Goal: Task Accomplishment & Management: Manage account settings

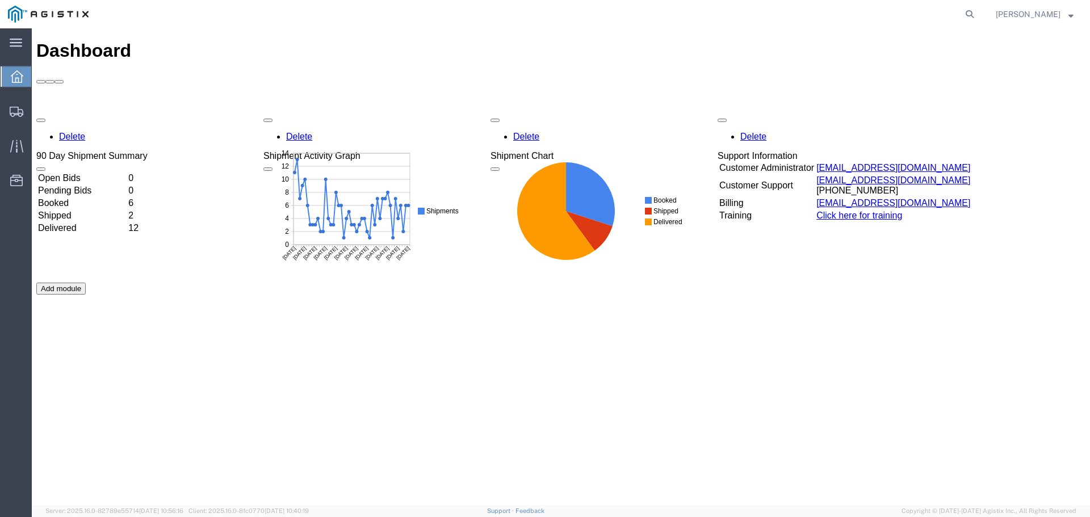
click at [980, 13] on form at bounding box center [971, 14] width 18 height 28
click at [978, 13] on icon at bounding box center [970, 14] width 16 height 16
type input "55625005"
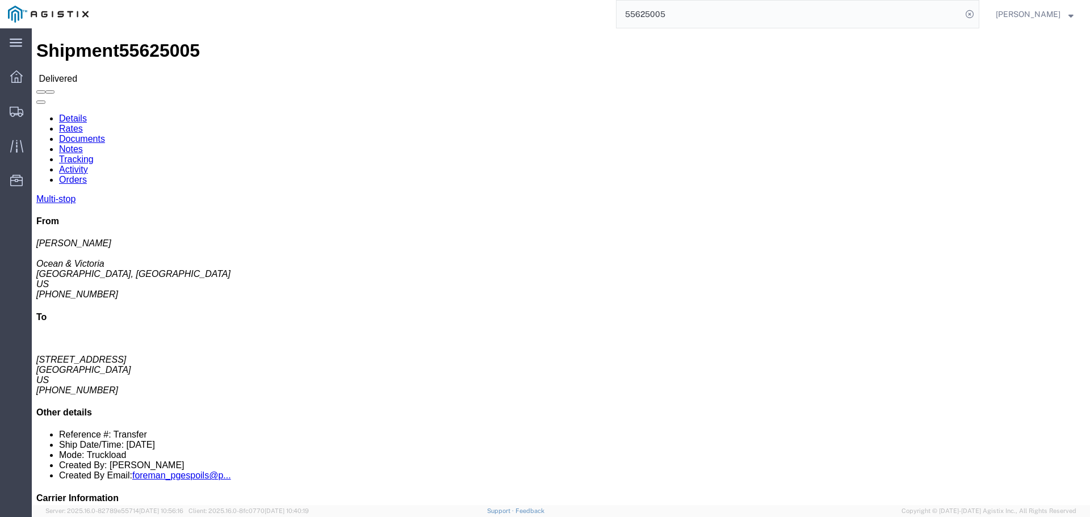
click link "Documents"
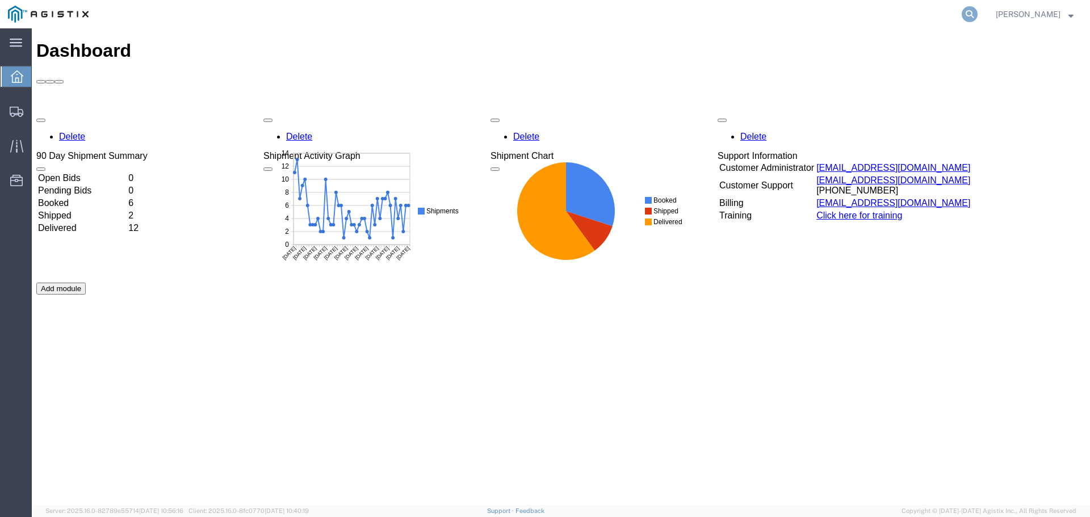
click at [978, 15] on icon at bounding box center [970, 14] width 16 height 16
click at [771, 21] on input "search" at bounding box center [789, 14] width 345 height 27
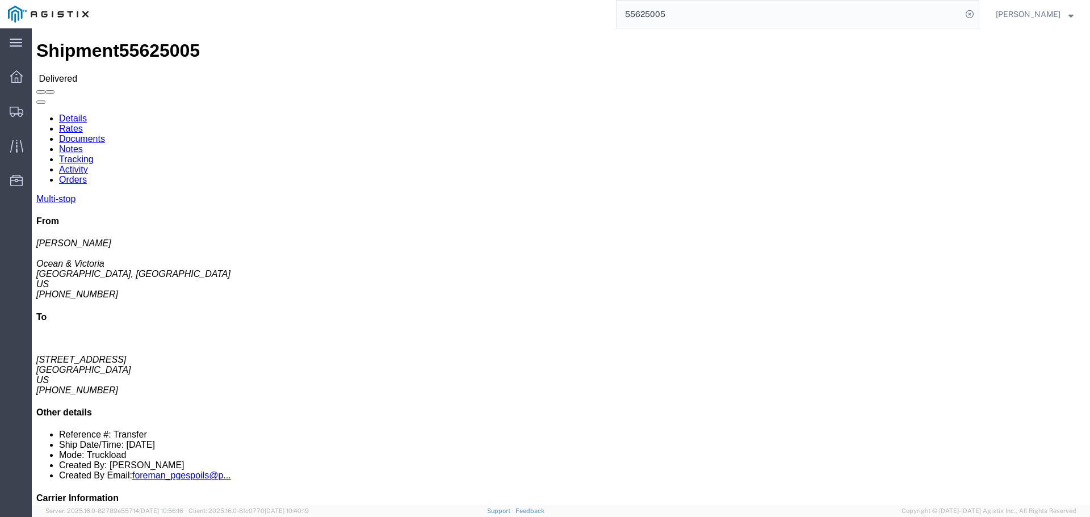
click link "Documents"
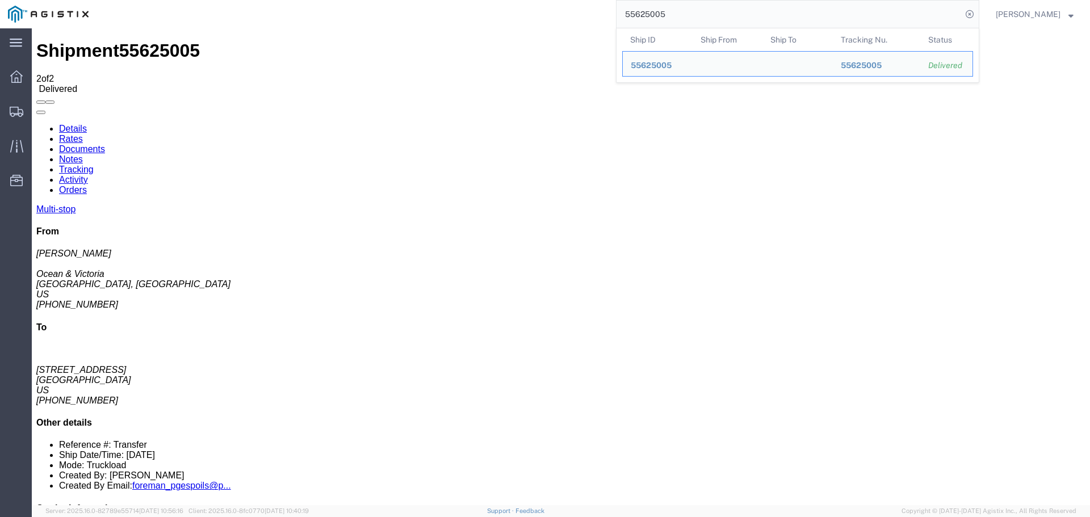
click at [702, 12] on input "55625005" at bounding box center [789, 14] width 345 height 27
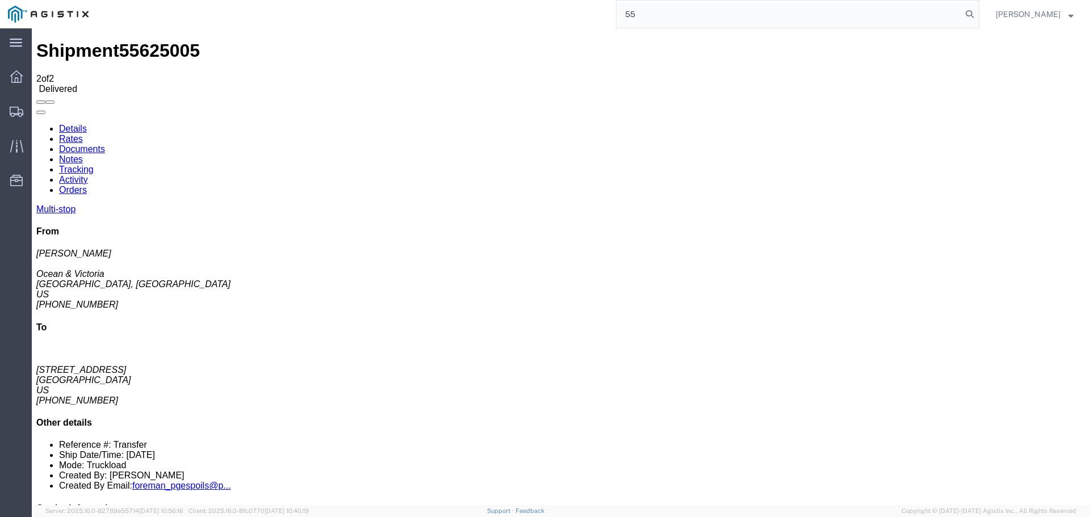
type input "5"
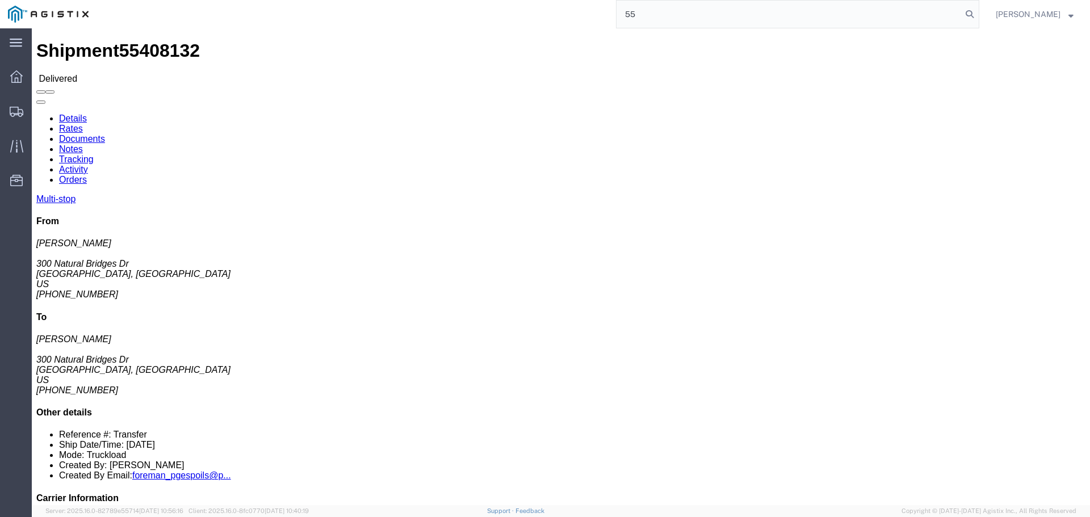
type input "5"
type input "55408132"
click link "Documents"
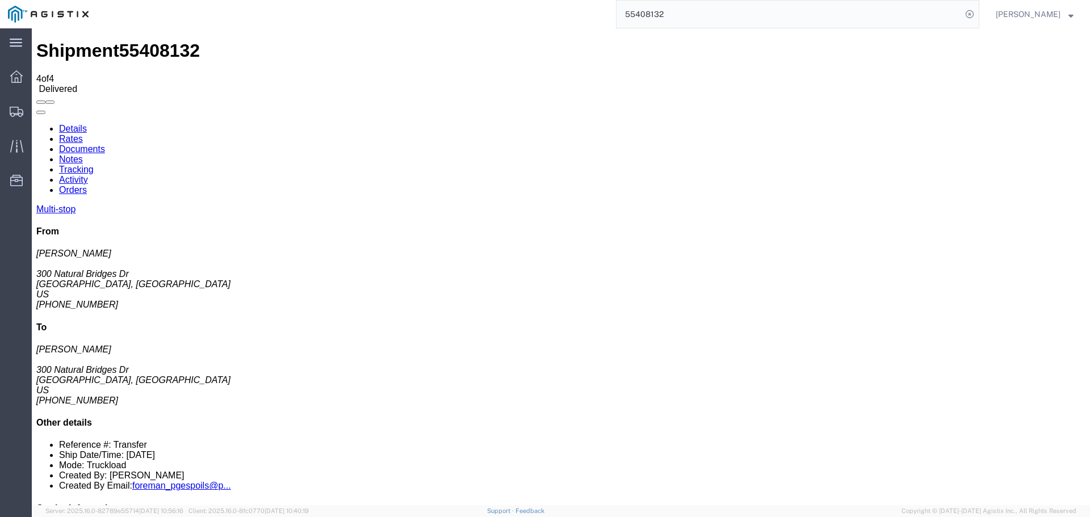
checkbox input "true"
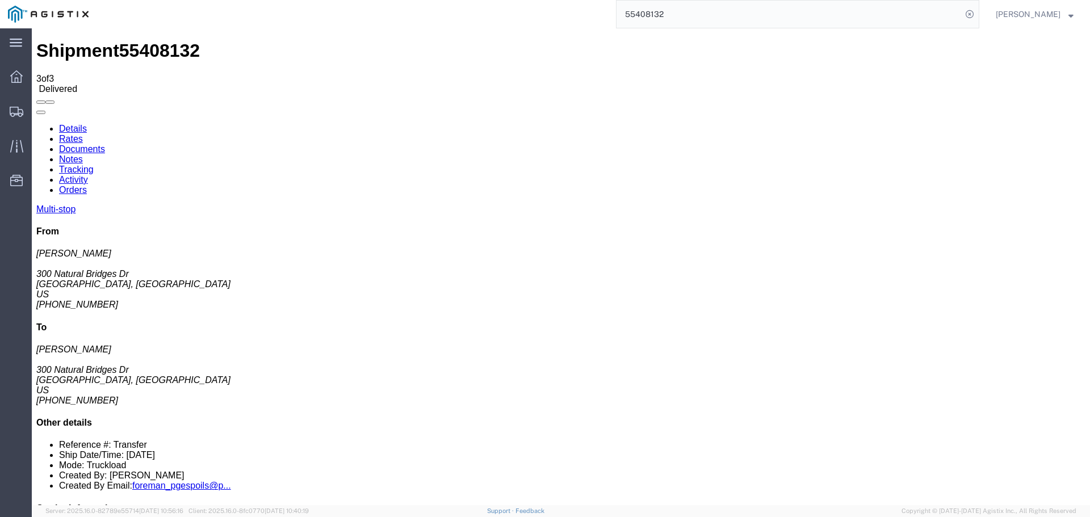
checkbox input "true"
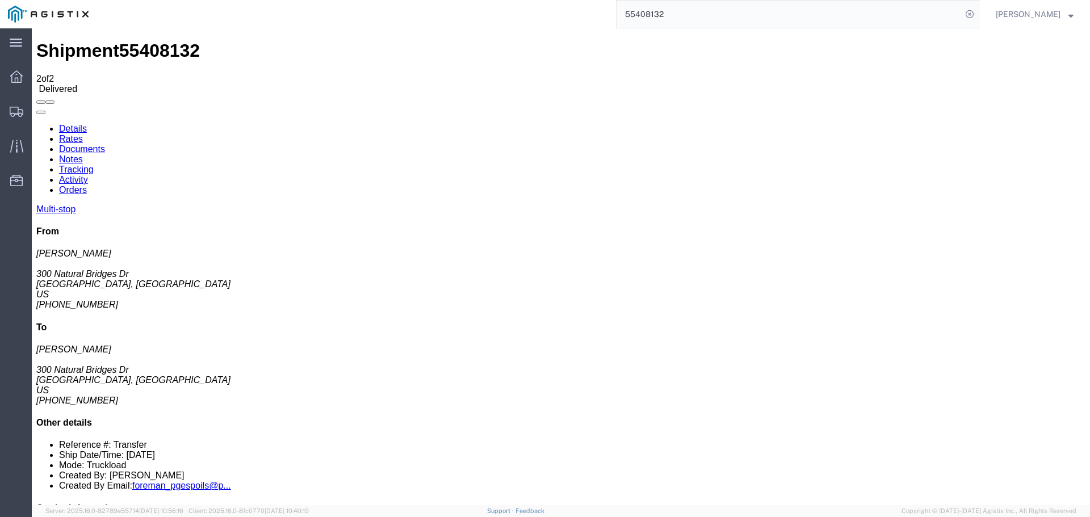
checkbox input "true"
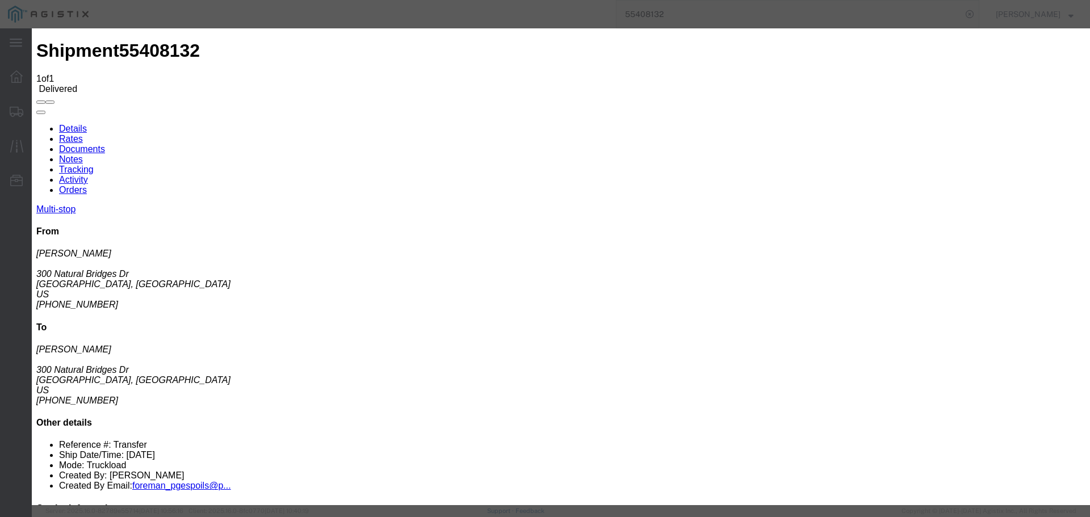
type input "C:\fakepath\DOC081125-08112025111244.pdf"
select select
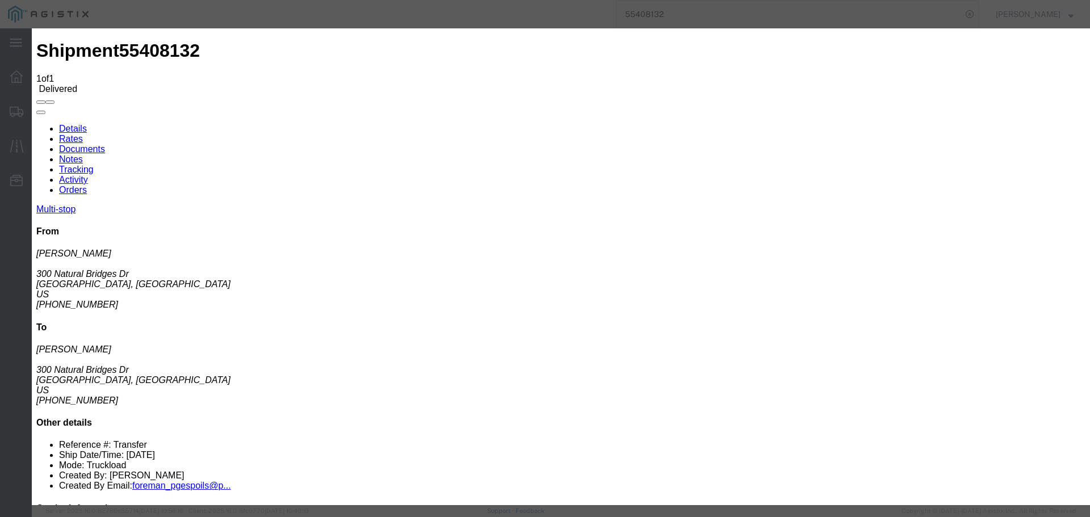
select select
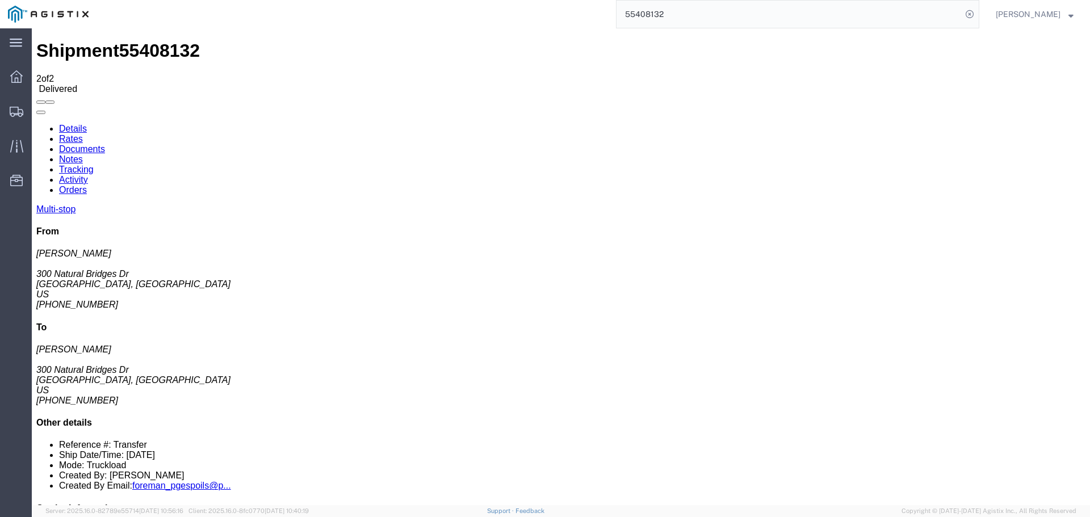
drag, startPoint x: 224, startPoint y: 164, endPoint x: 154, endPoint y: 173, distance: 69.9
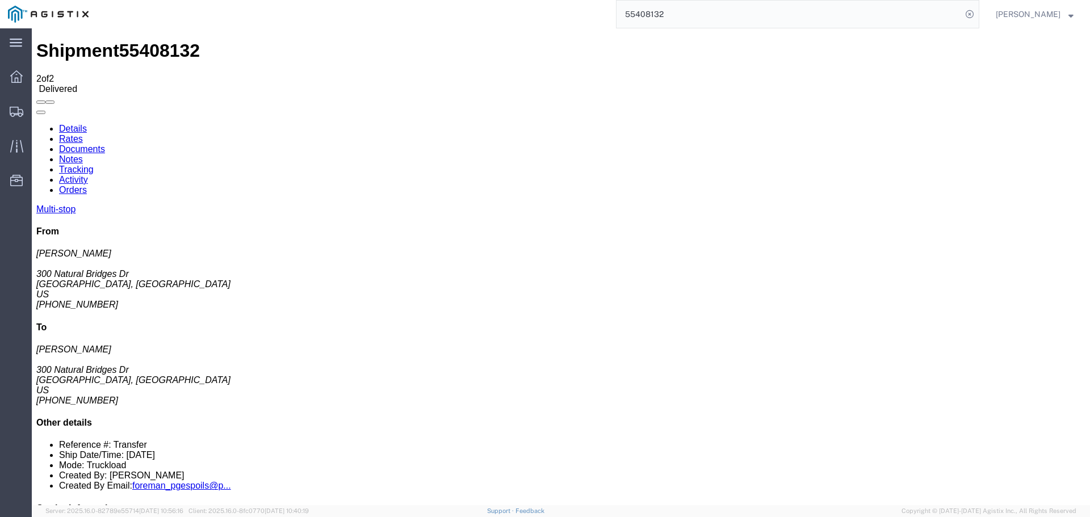
click at [687, 20] on input "55408132" at bounding box center [789, 14] width 345 height 27
type input "5"
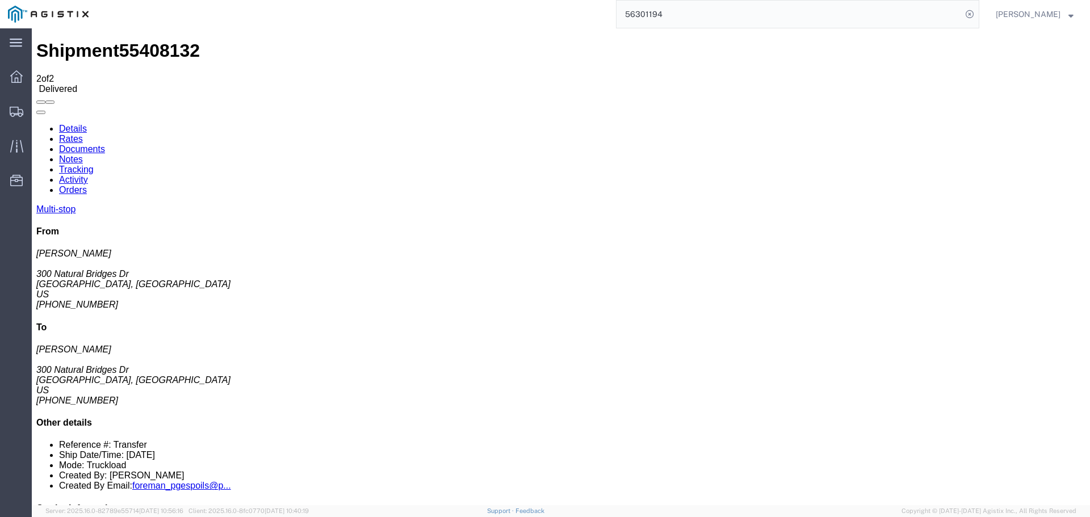
click at [690, 12] on input "56301194" at bounding box center [789, 14] width 345 height 27
type input "5"
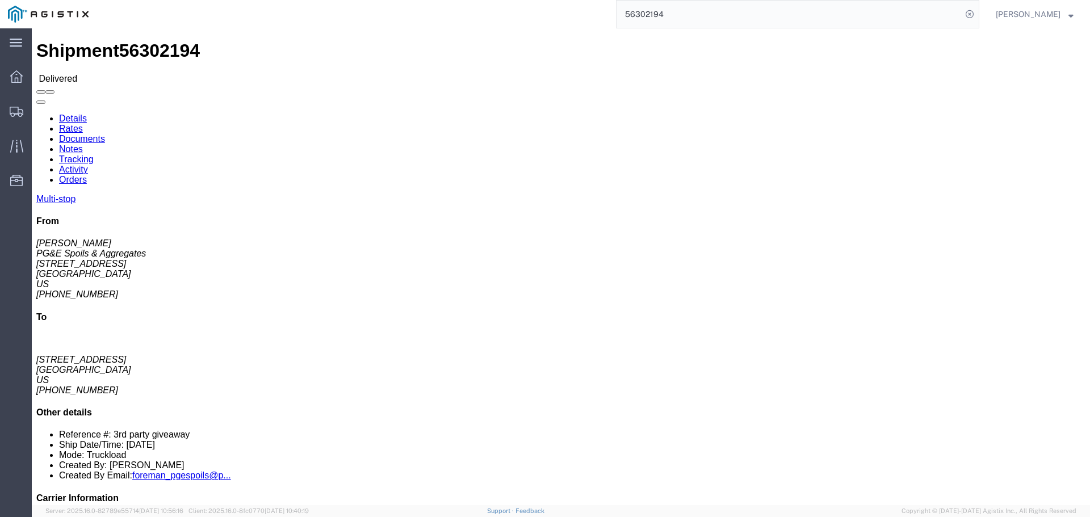
click link "Documents"
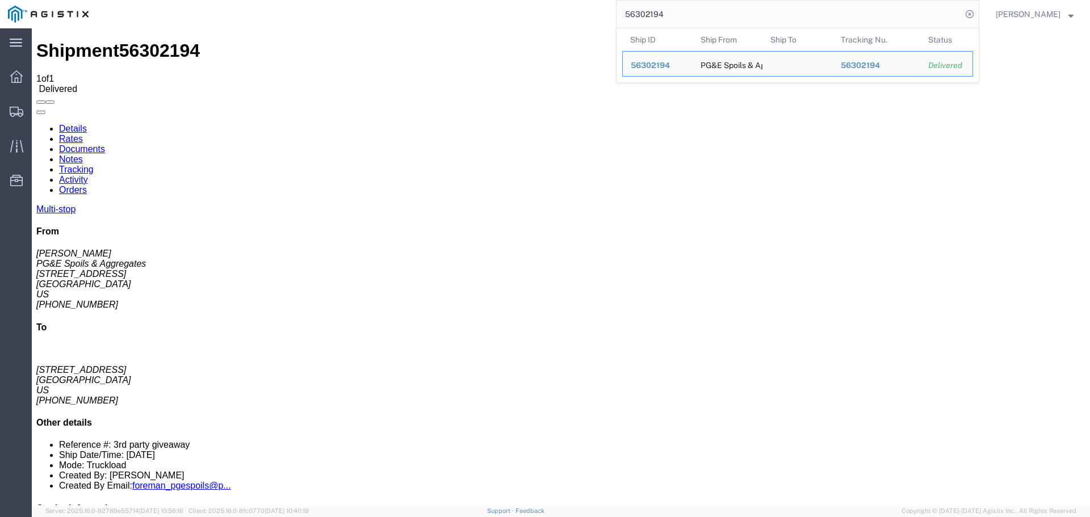
click at [686, 17] on input "56302194" at bounding box center [789, 14] width 345 height 27
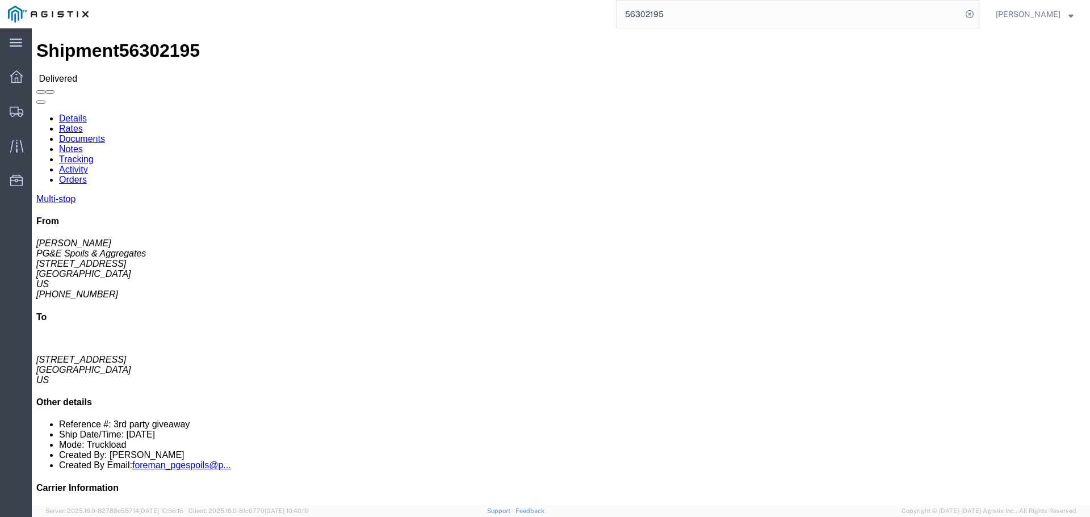
click link "Documents"
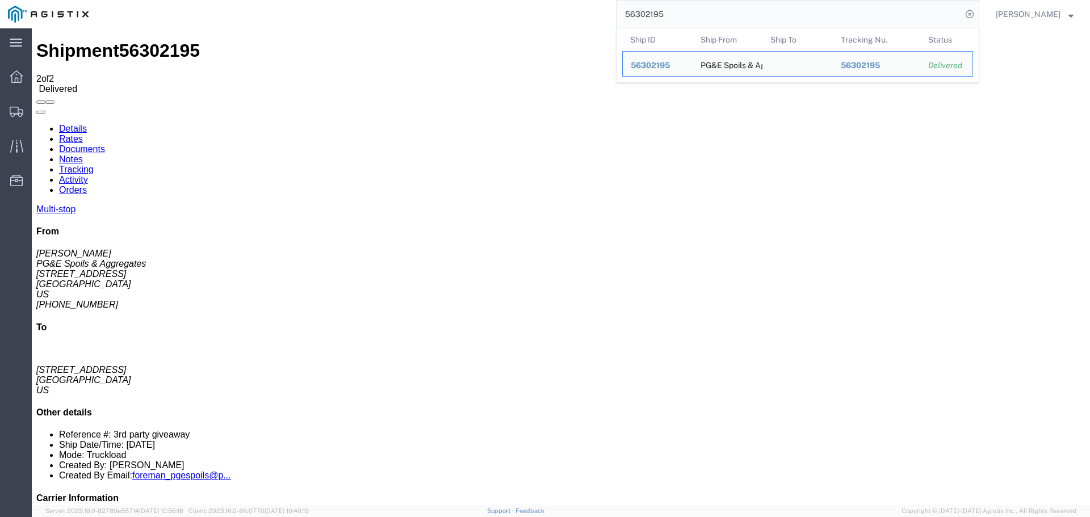
click at [686, 17] on input "56302195" at bounding box center [789, 14] width 345 height 27
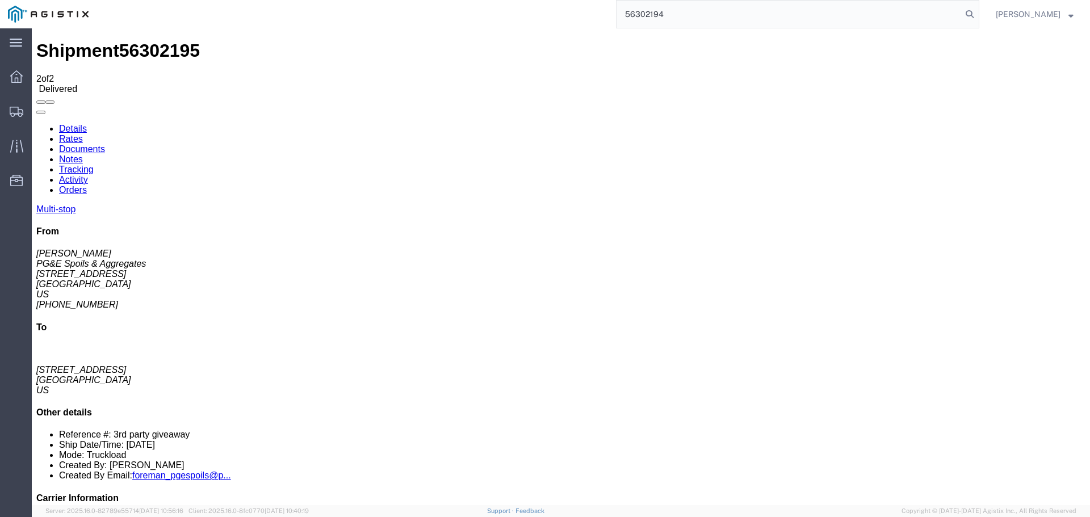
type input "56302194"
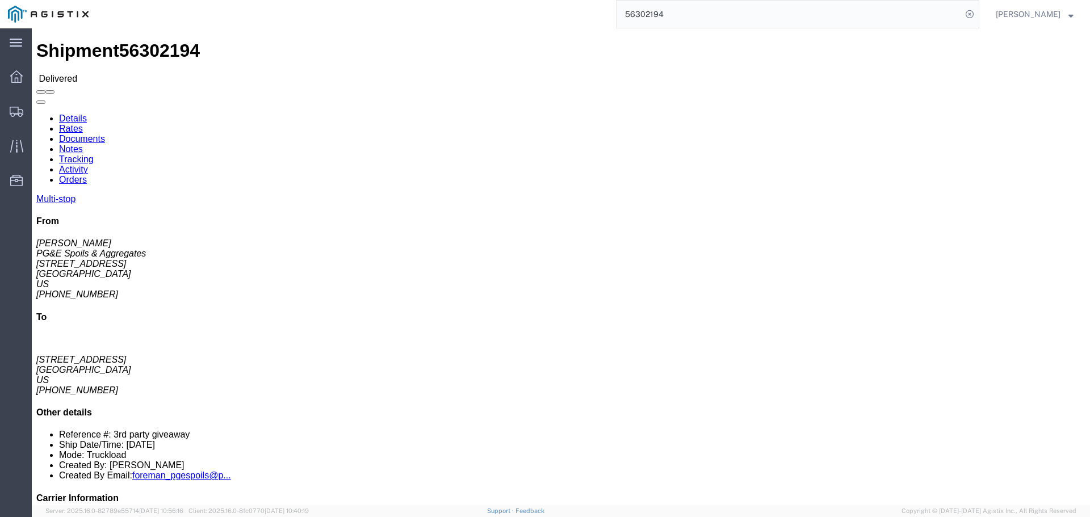
click link "Documents"
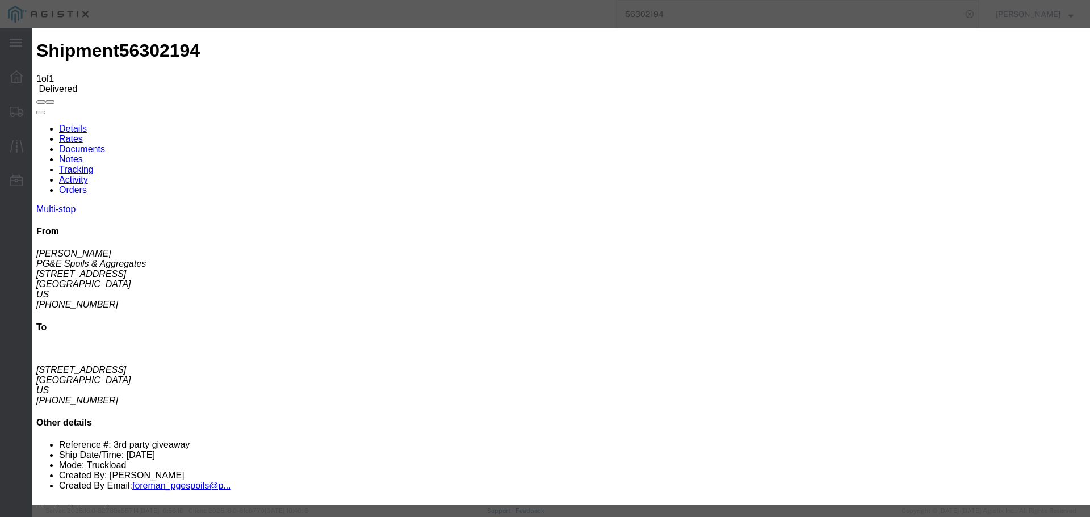
type input "C:\fakepath\DOC081125-08112025112916.pdf"
select select
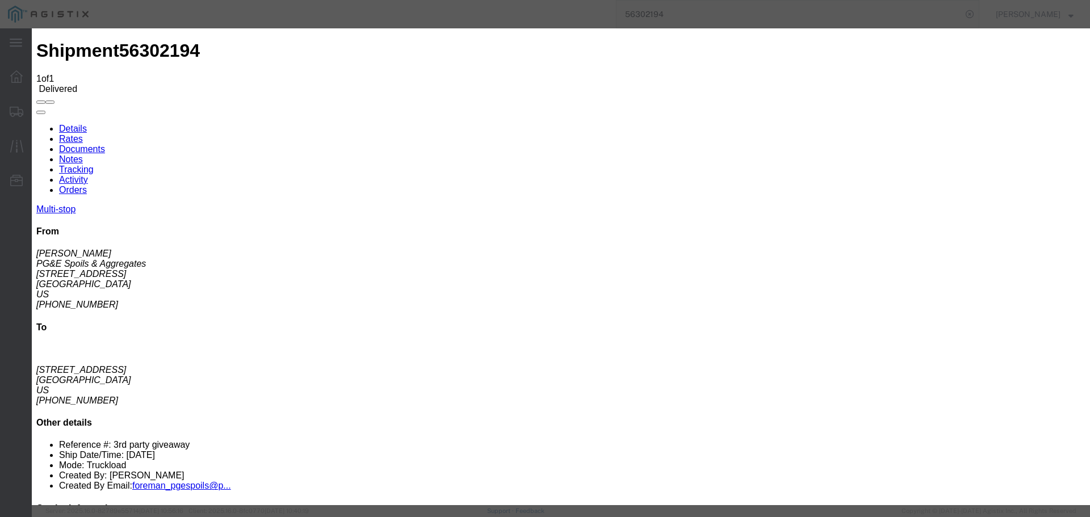
select select
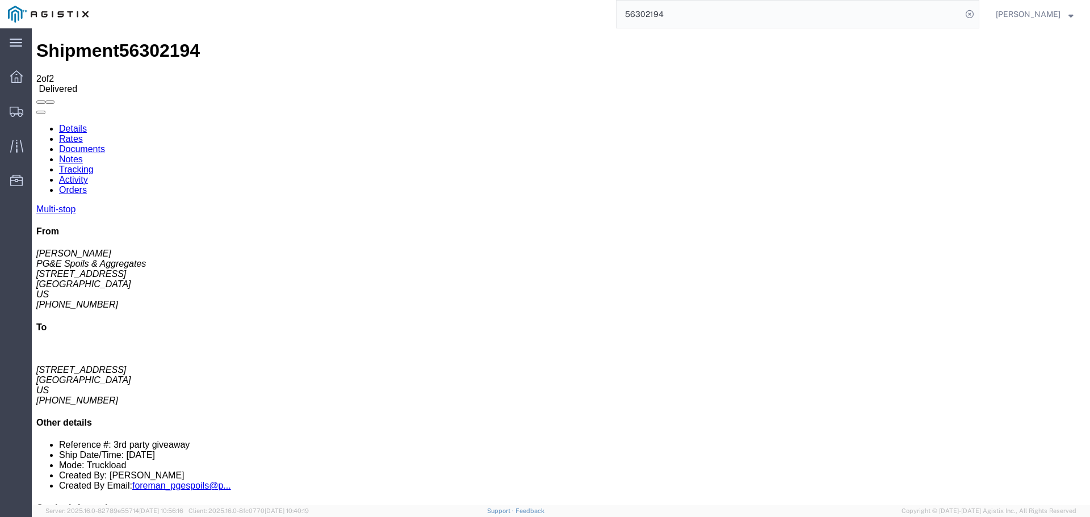
click at [692, 15] on input "56302194" at bounding box center [789, 14] width 345 height 27
type input "5"
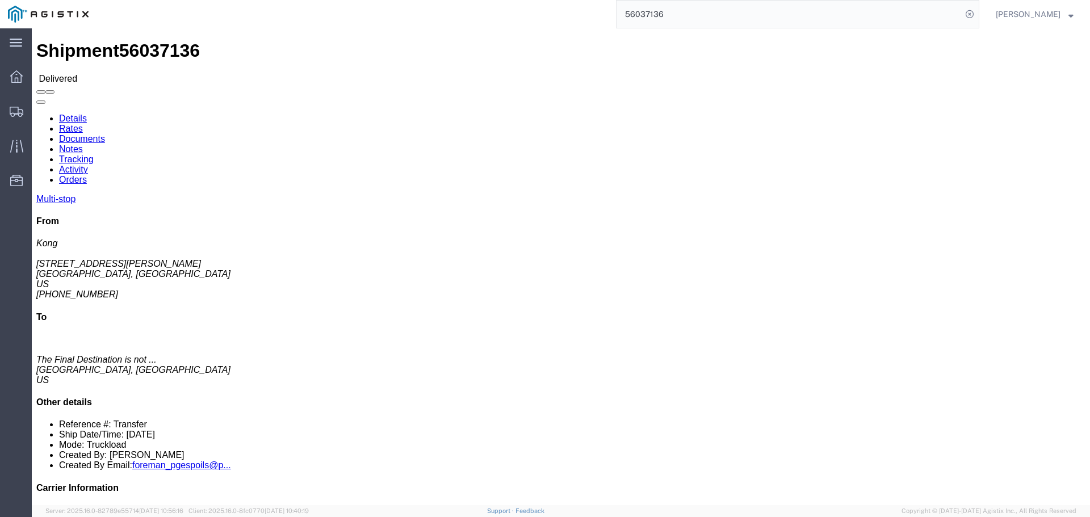
click h1 "Shipment 56037136"
click at [705, 12] on input "56037136" at bounding box center [789, 14] width 345 height 27
type input "5"
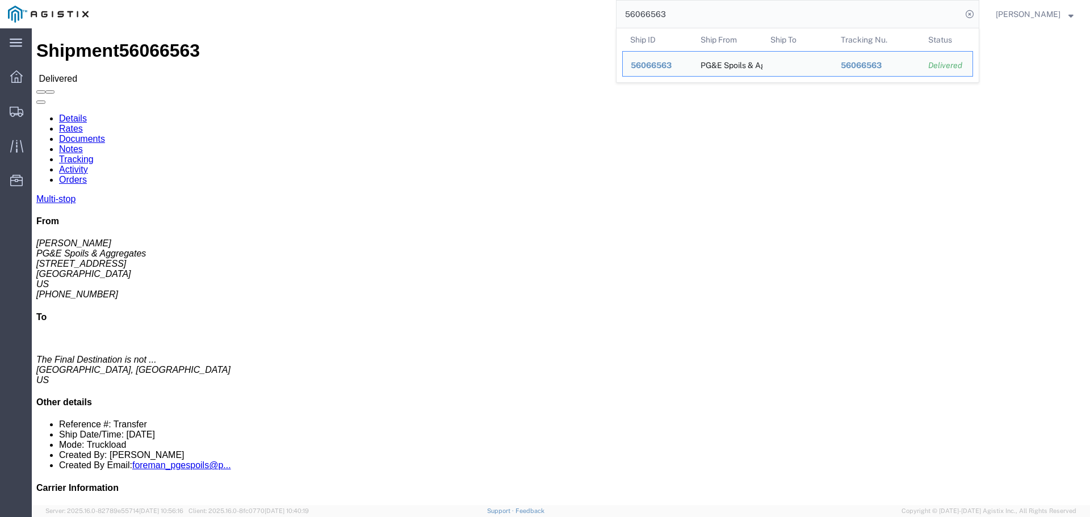
click at [9, 277] on div "main_menu Created with Sketch. Collapse Menu Dashboard Shipments Traffic Resour…" at bounding box center [16, 272] width 32 height 489
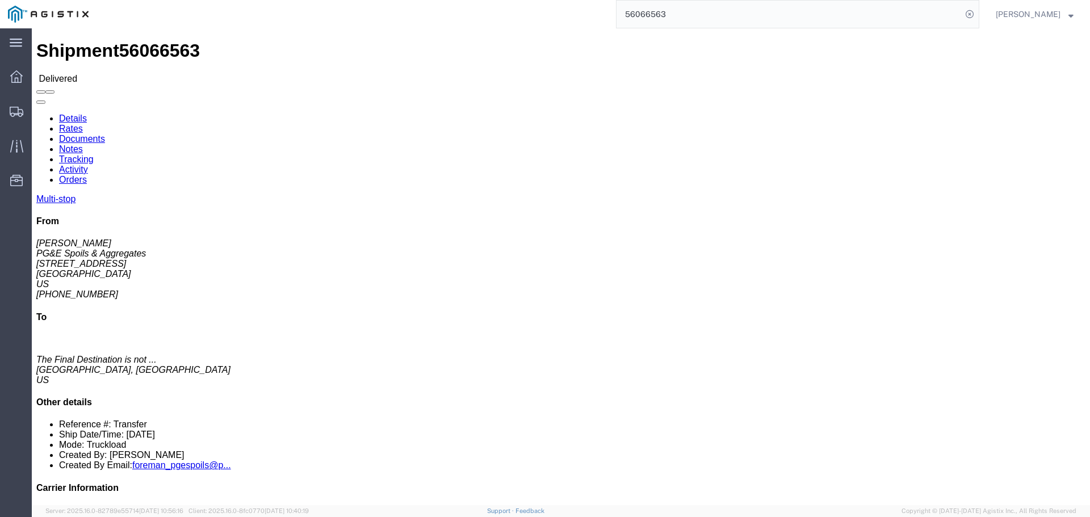
click at [691, 16] on input "56066563" at bounding box center [789, 14] width 345 height 27
type input "5"
type input "56182810"
